Goal: Transaction & Acquisition: Purchase product/service

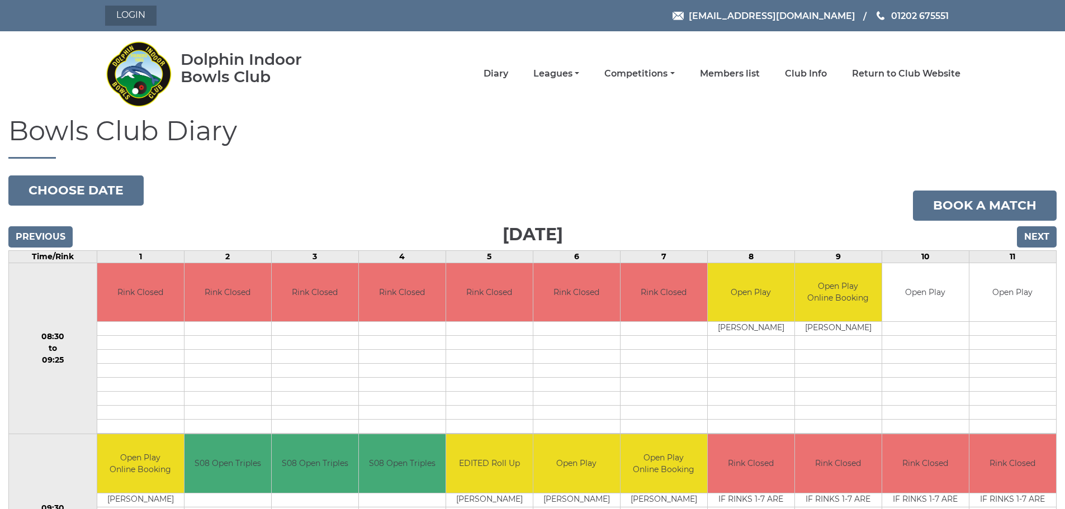
click at [129, 13] on link "Login" at bounding box center [130, 16] width 51 height 20
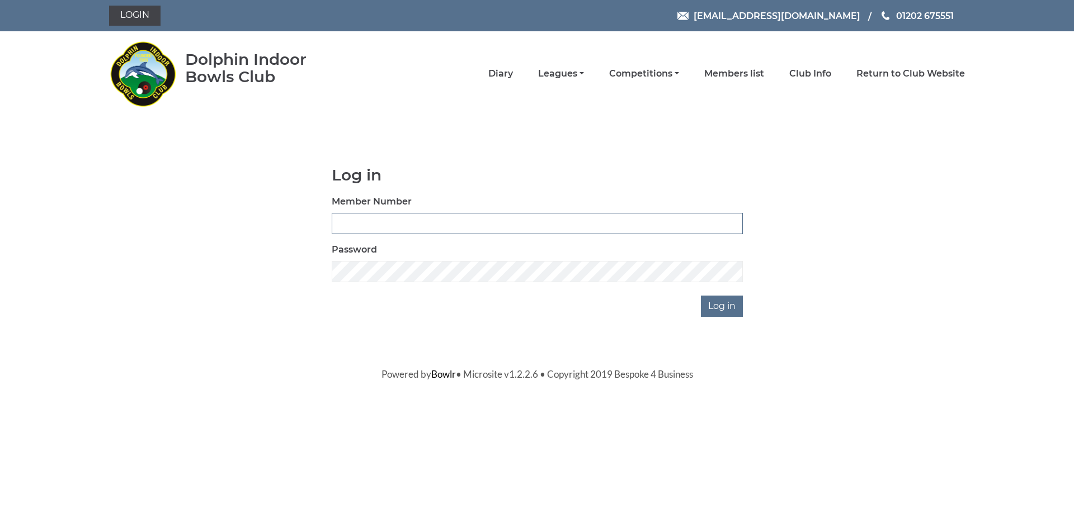
click at [347, 225] on input "Member Number" at bounding box center [537, 223] width 411 height 21
type input "2295"
click at [711, 306] on input "Log in" at bounding box center [722, 306] width 42 height 21
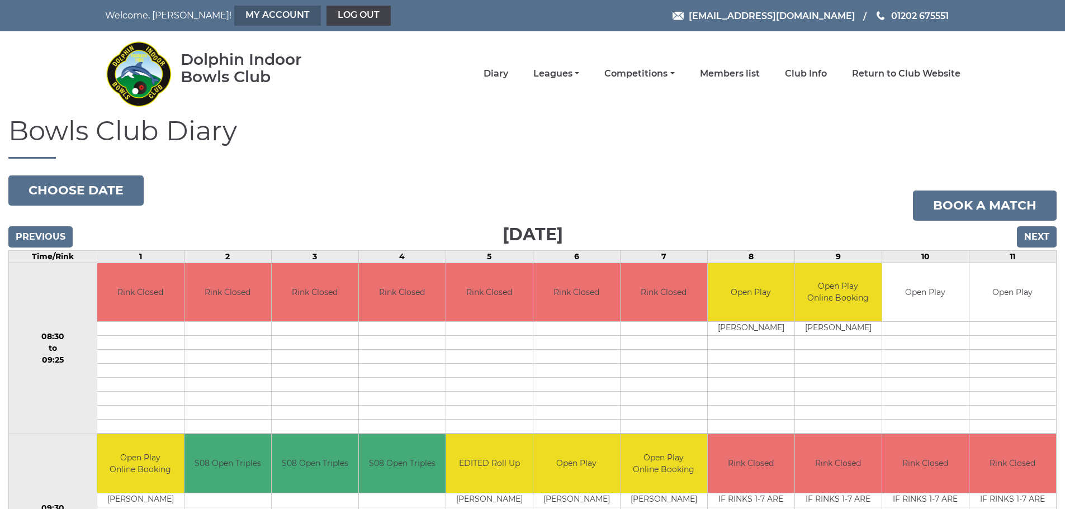
click at [234, 15] on link "My Account" at bounding box center [277, 16] width 87 height 20
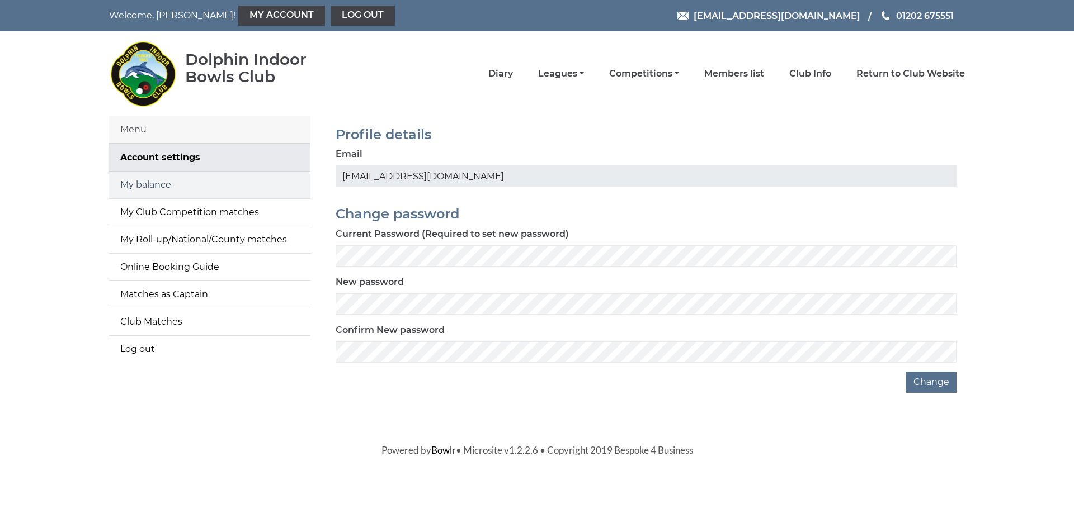
click at [178, 183] on link "My balance" at bounding box center [209, 185] width 201 height 27
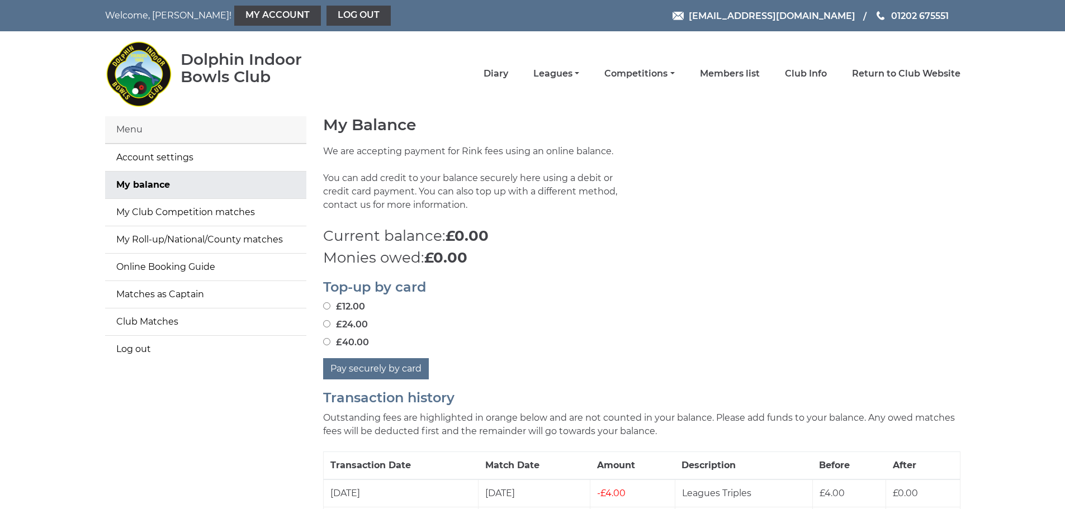
click at [328, 323] on input "£24.00" at bounding box center [326, 323] width 7 height 7
radio input "true"
click at [409, 366] on button "Pay securely by card" at bounding box center [376, 368] width 106 height 21
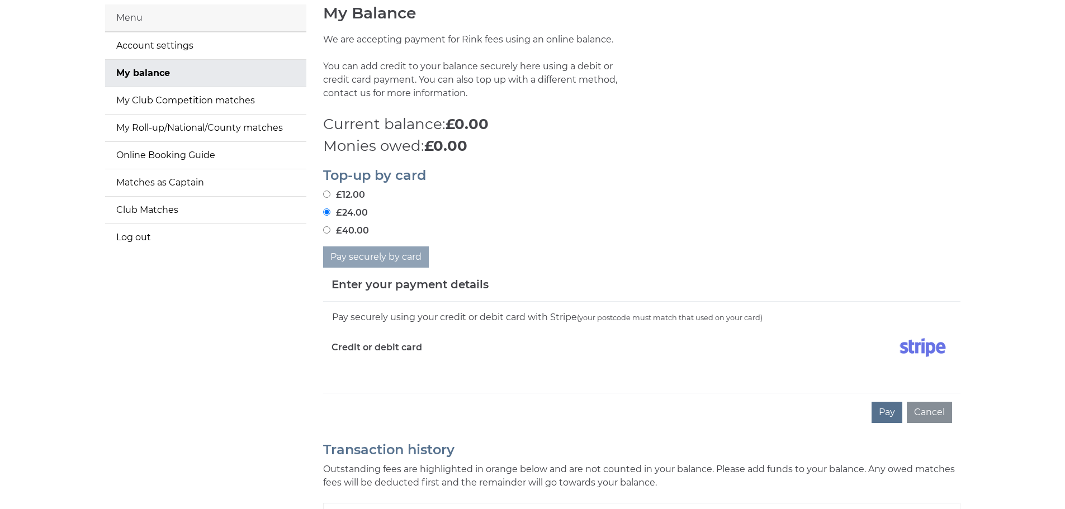
scroll to position [168, 0]
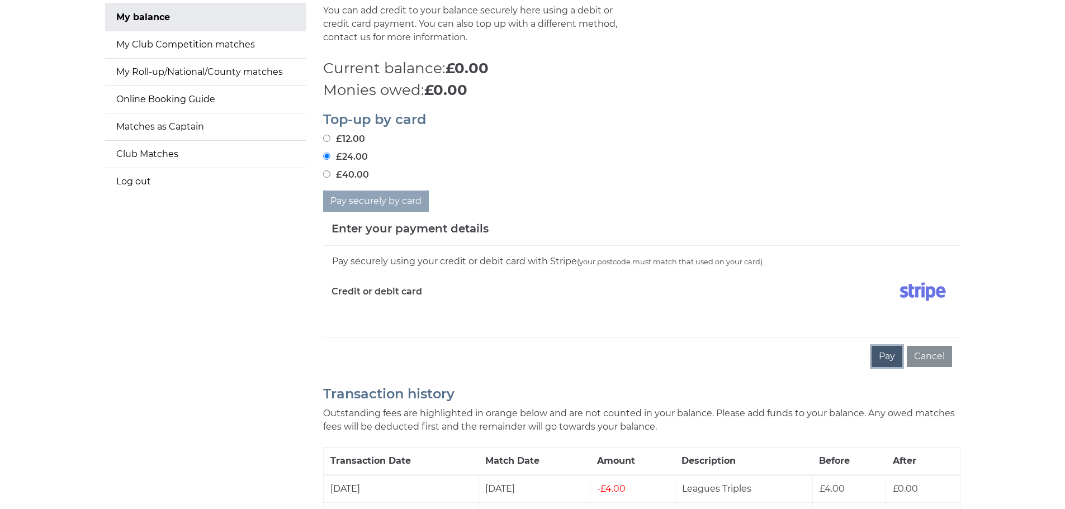
click at [884, 353] on button "Pay" at bounding box center [887, 356] width 31 height 21
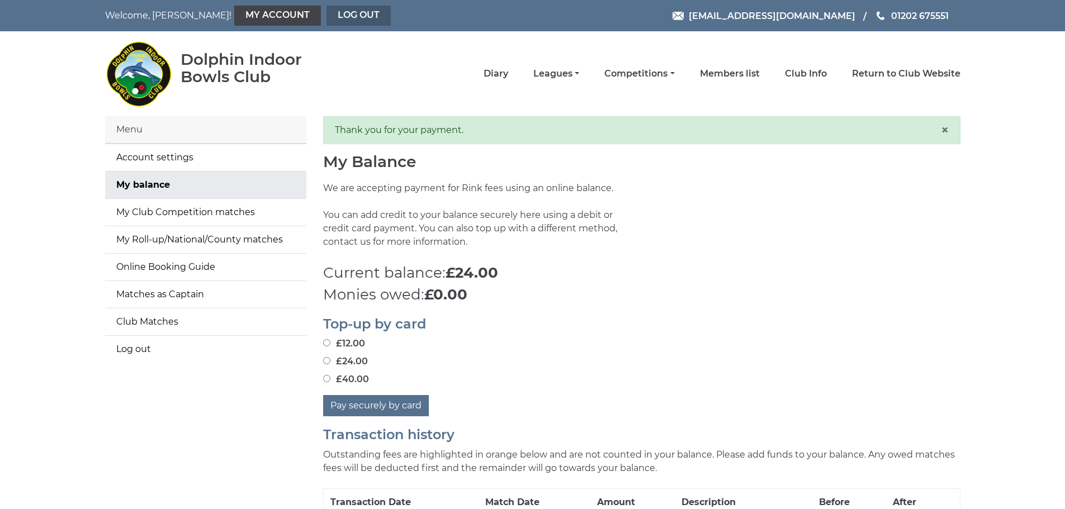
click at [327, 15] on link "Log out" at bounding box center [359, 16] width 64 height 20
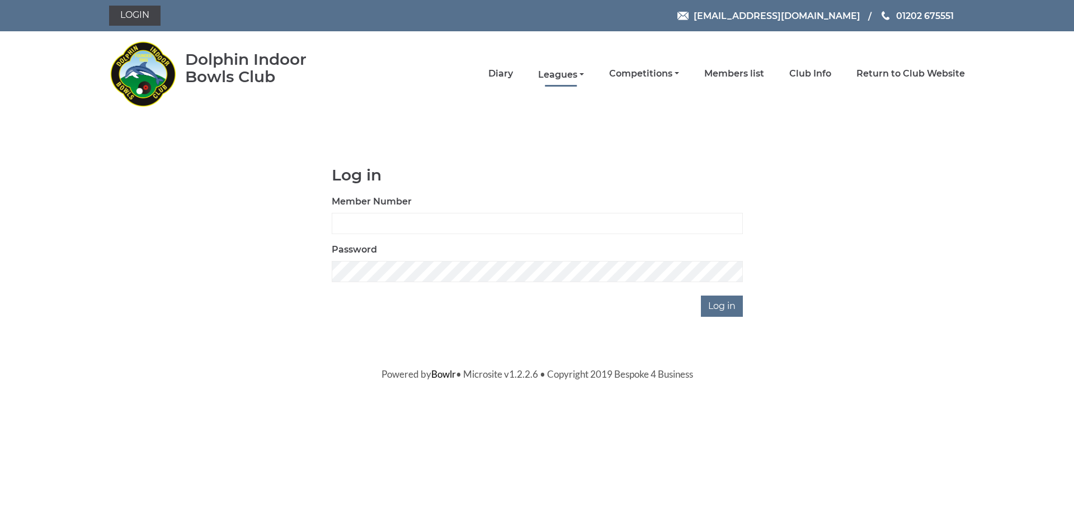
click at [583, 73] on link "Leagues" at bounding box center [561, 75] width 46 height 12
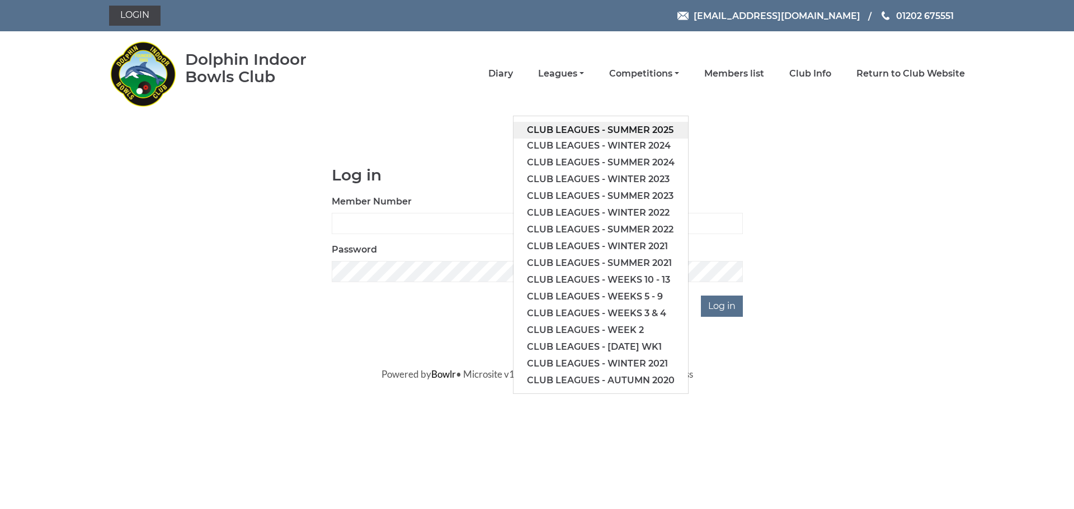
click at [536, 128] on link "Club leagues - Summer 2025" at bounding box center [600, 130] width 174 height 17
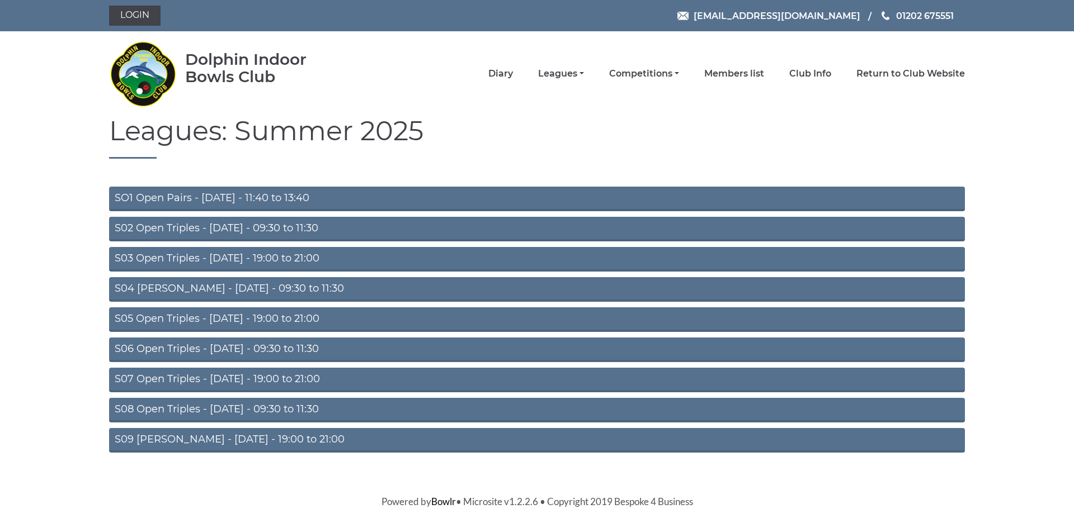
click at [299, 319] on link "S05 Open Triples - [DATE] - 19:00 to 21:00" at bounding box center [537, 320] width 856 height 25
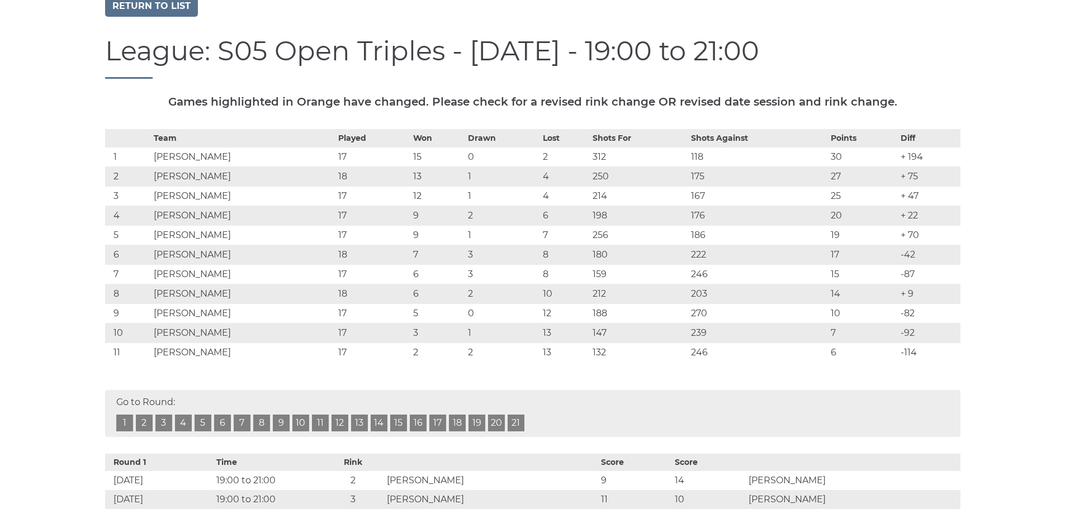
scroll to position [168, 0]
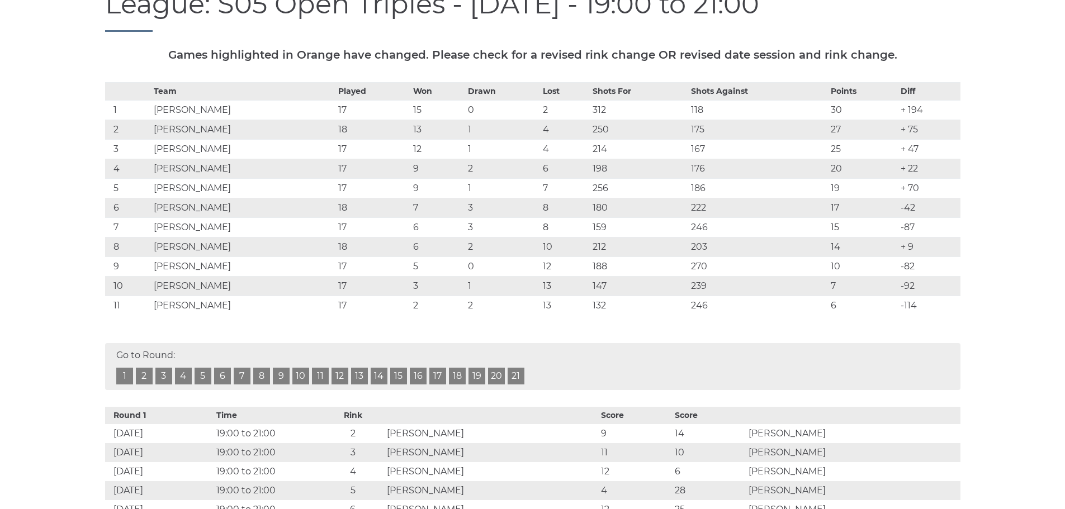
click at [457, 376] on link "18" at bounding box center [457, 376] width 17 height 17
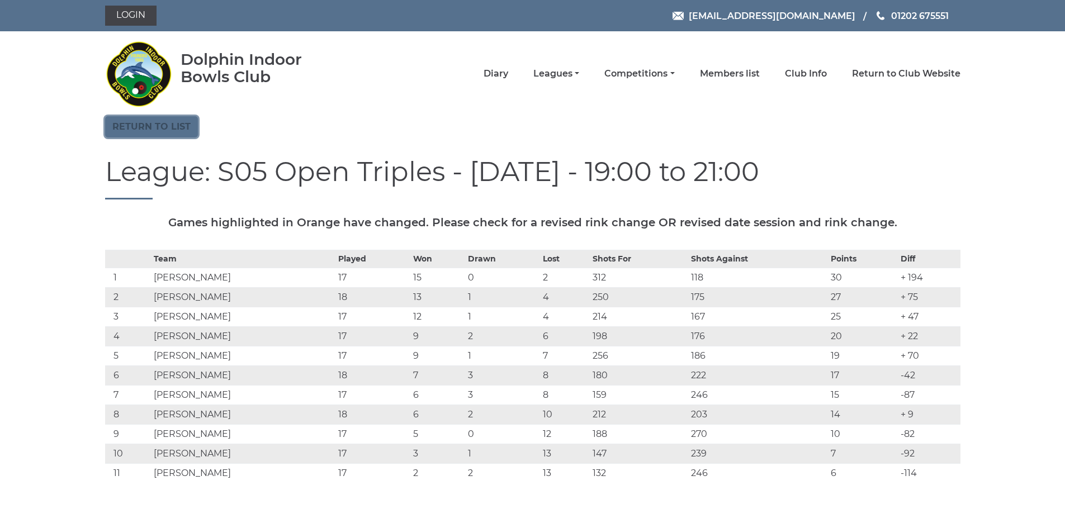
click at [152, 125] on link "Return to list" at bounding box center [151, 126] width 93 height 21
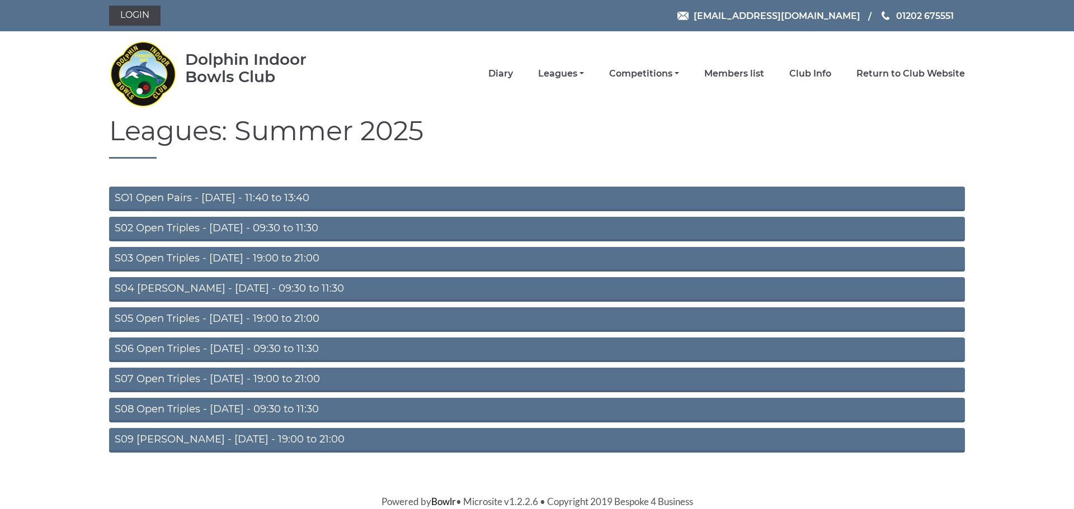
click at [322, 379] on link "S07 Open Triples - [DATE] - 19:00 to 21:00" at bounding box center [537, 380] width 856 height 25
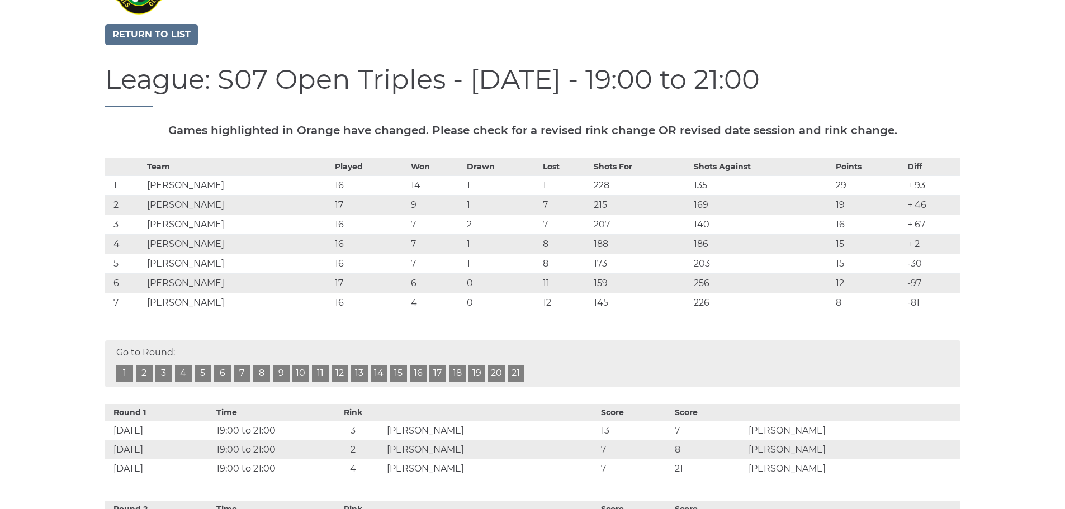
scroll to position [112, 0]
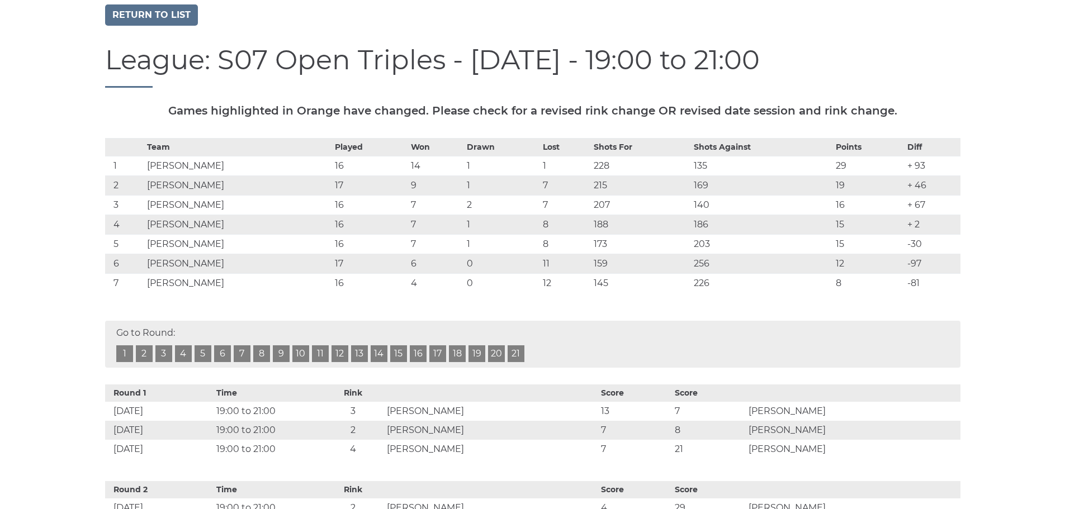
click at [438, 351] on link "17" at bounding box center [437, 354] width 17 height 17
